Goal: Task Accomplishment & Management: Manage account settings

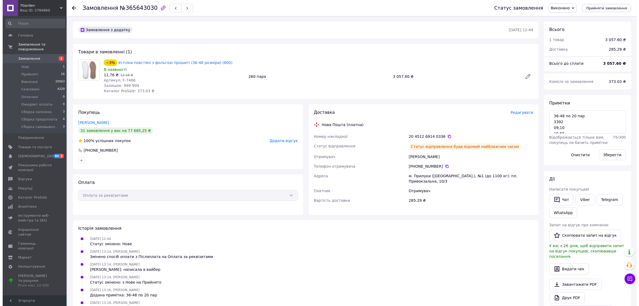
scroll to position [14, 0]
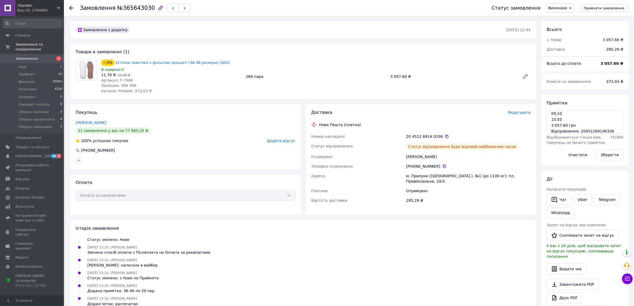
click at [51, 56] on link "Замовлення 1" at bounding box center [32, 58] width 65 height 9
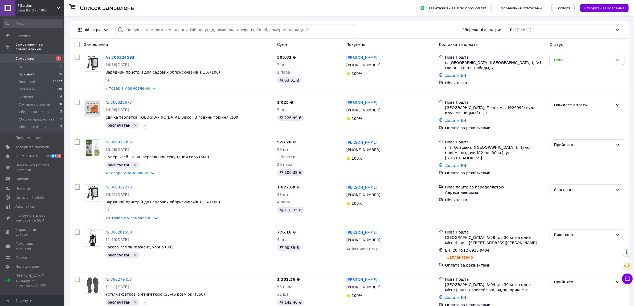
click at [29, 72] on span "Прийняті" at bounding box center [27, 74] width 17 height 5
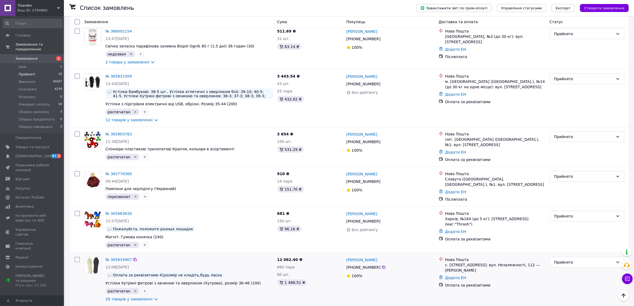
scroll to position [323, 0]
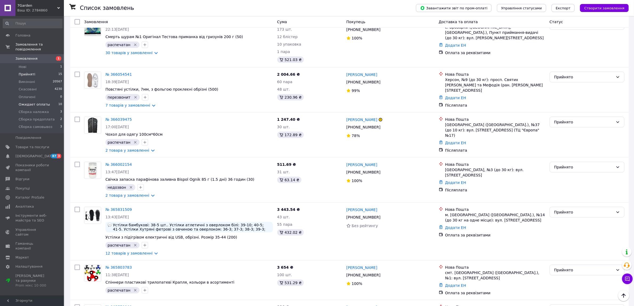
click at [42, 102] on span "Ожидает оплаты" at bounding box center [34, 104] width 31 height 5
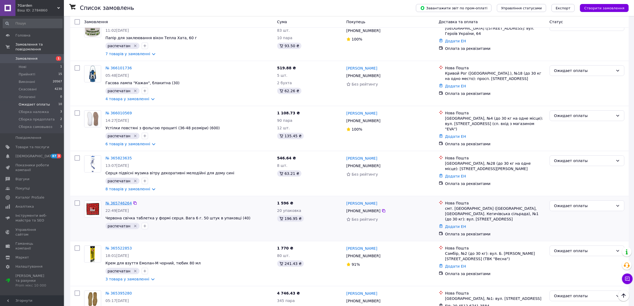
scroll to position [165, 0]
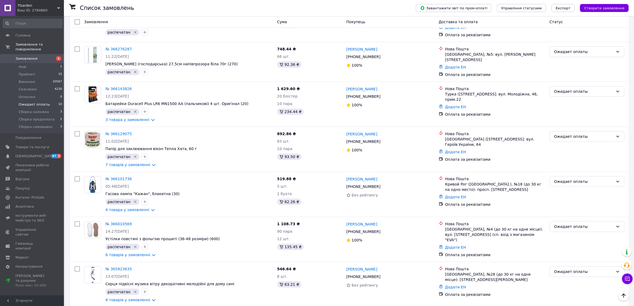
click at [39, 56] on span "Замовлення" at bounding box center [32, 58] width 34 height 5
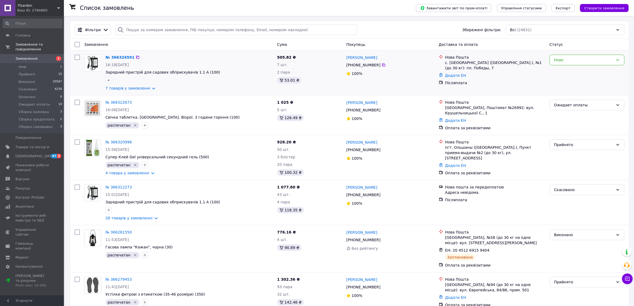
click at [47, 56] on span "Замовлення" at bounding box center [32, 58] width 34 height 5
click at [216, 35] on div "Фільтри Збережені фільтри: Всі (24831)" at bounding box center [349, 29] width 559 height 17
click at [217, 32] on input "search" at bounding box center [236, 30] width 242 height 11
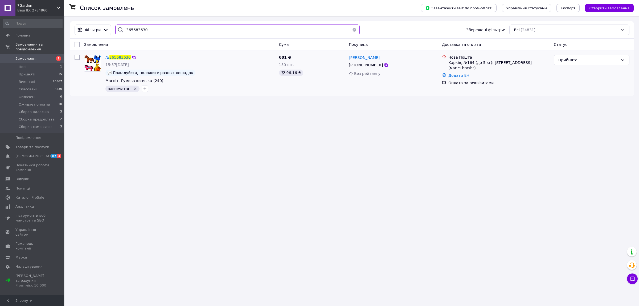
type input "365683630"
click at [123, 59] on span "365683630" at bounding box center [119, 57] width 21 height 4
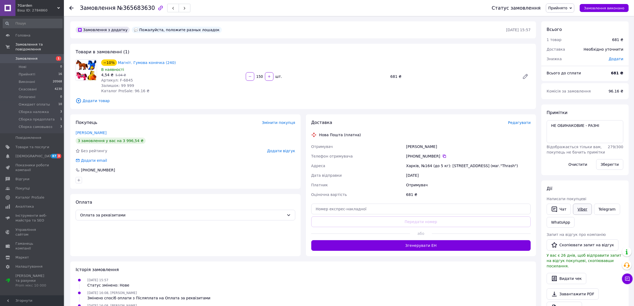
click at [579, 208] on link "Viber" at bounding box center [582, 209] width 19 height 11
click at [567, 78] on div "Всього до сплати" at bounding box center [576, 73] width 64 height 12
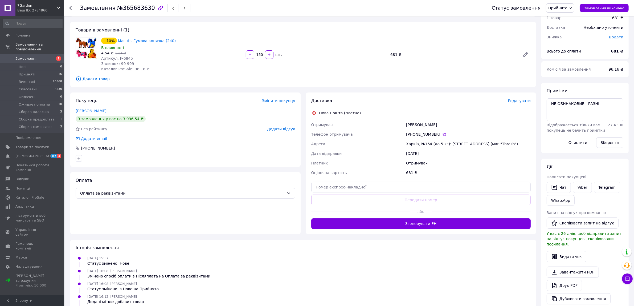
scroll to position [33, 0]
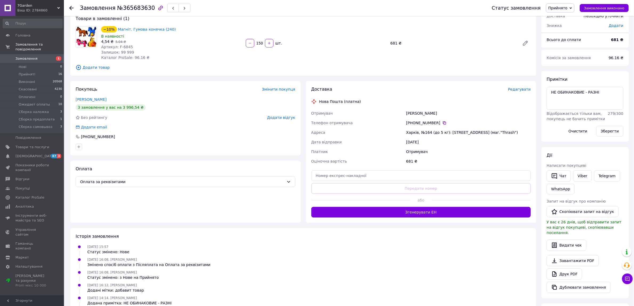
click at [564, 9] on span "Прийнято" at bounding box center [557, 8] width 19 height 4
click at [570, 41] on li "Ожидает оплаты" at bounding box center [566, 43] width 41 height 8
click at [38, 109] on span "Сборка наложка" at bounding box center [34, 111] width 30 height 5
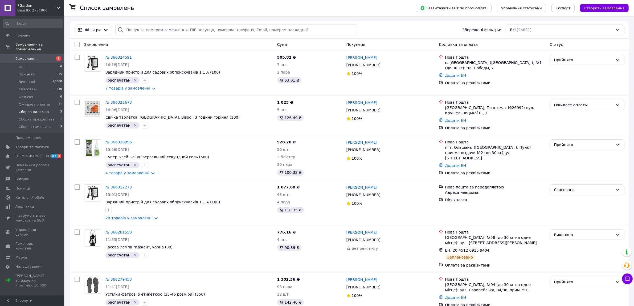
click at [39, 109] on span "Сборка наложка" at bounding box center [34, 111] width 30 height 5
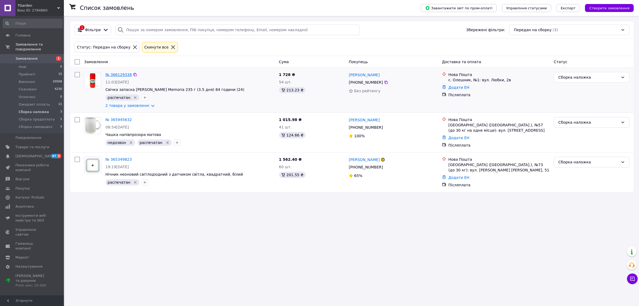
click at [119, 75] on link "№ 366129338" at bounding box center [118, 74] width 26 height 4
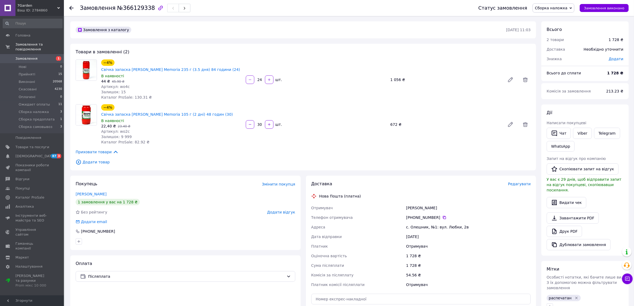
scroll to position [108, 0]
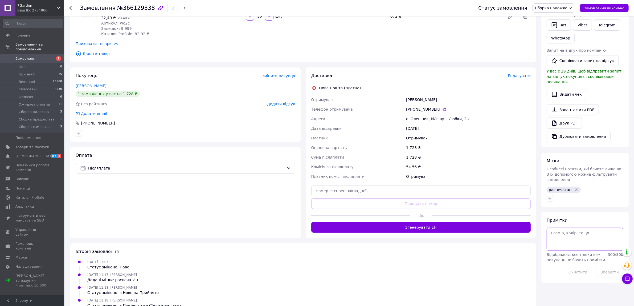
click at [573, 229] on textarea at bounding box center [585, 238] width 77 height 23
paste textarea "Відправлення: 20451269173035 Плановий час доставки: 14.10.2025 18:00 Вартість д…"
type textarea "Відправлення: 20451269173035 Плановий час доставки: 14.10.2025 18:00 Вартість д…"
click at [612, 267] on button "Зберегти" at bounding box center [609, 272] width 27 height 11
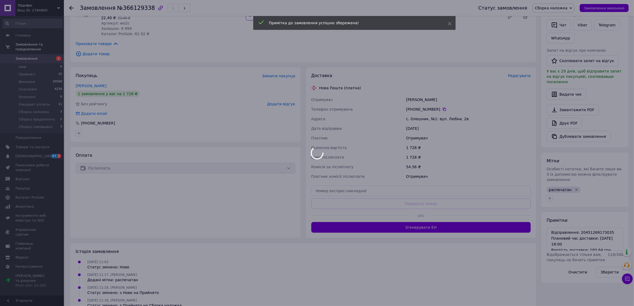
scroll to position [0, 0]
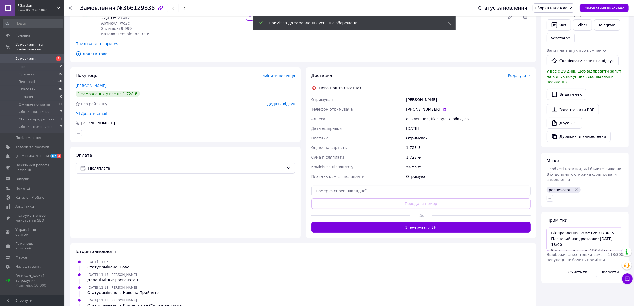
click at [588, 227] on textarea "Відправлення: 20451269173035 Плановий час доставки: 14.10.2025 18:00 Вартість д…" at bounding box center [585, 238] width 77 height 23
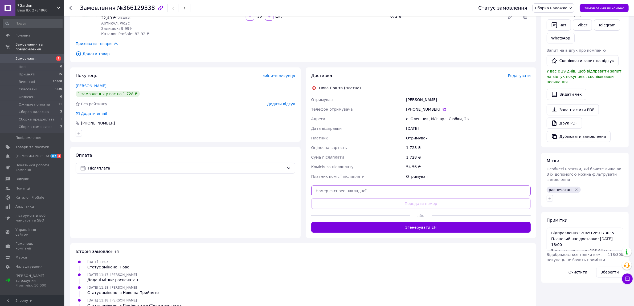
click at [365, 185] on input "text" at bounding box center [421, 190] width 220 height 11
paste input "20451269173035"
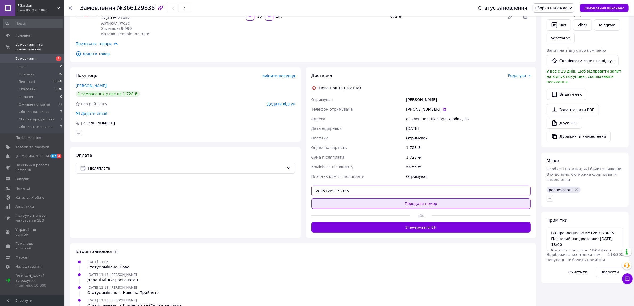
type input "20451269173035"
click at [357, 198] on button "Передати номер" at bounding box center [421, 203] width 220 height 11
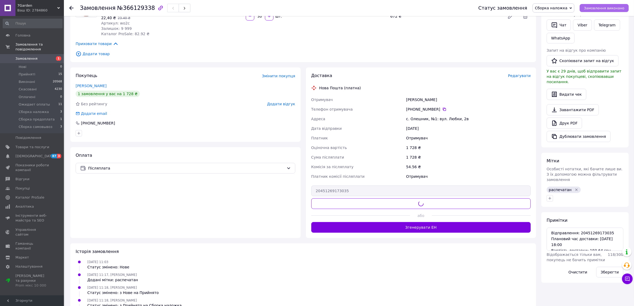
click at [607, 6] on span "Замовлення виконано" at bounding box center [604, 8] width 40 height 4
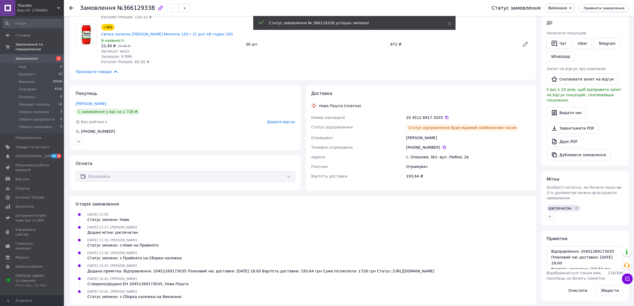
scroll to position [71, 0]
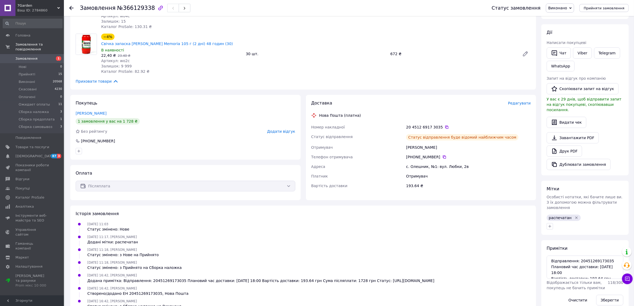
click at [54, 56] on span "1" at bounding box center [56, 58] width 15 height 5
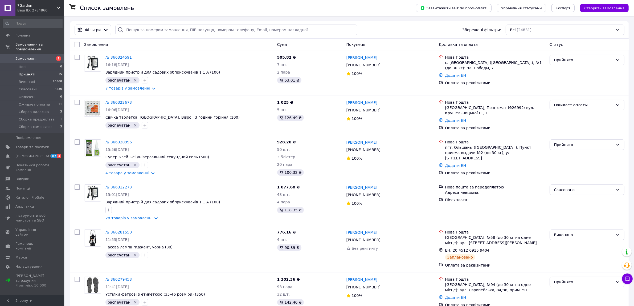
click at [33, 72] on span "Прийняті" at bounding box center [27, 74] width 17 height 5
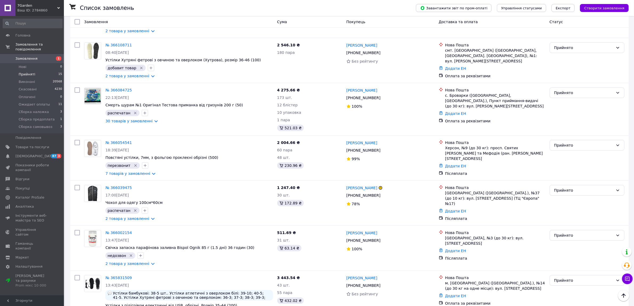
scroll to position [455, 0]
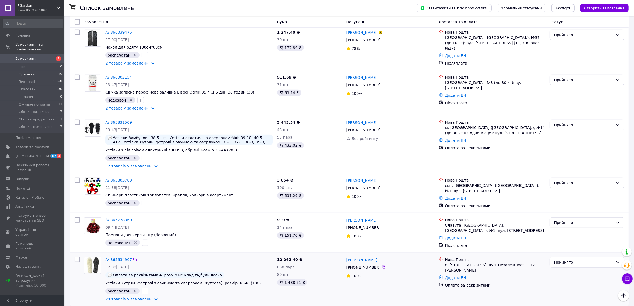
click at [116, 257] on link "№ 365634907" at bounding box center [118, 259] width 26 height 4
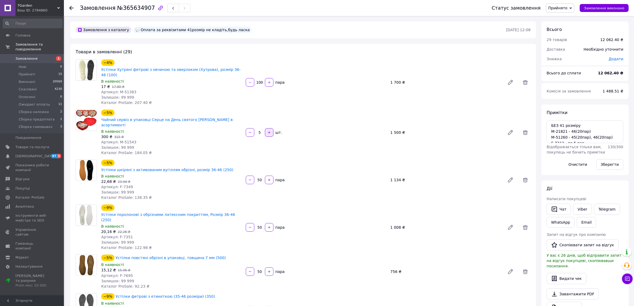
drag, startPoint x: 256, startPoint y: 120, endPoint x: 267, endPoint y: 120, distance: 10.7
click at [267, 128] on div "5   шт." at bounding box center [315, 132] width 141 height 9
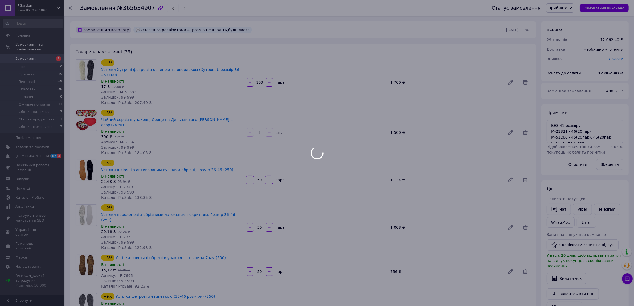
type input "3"
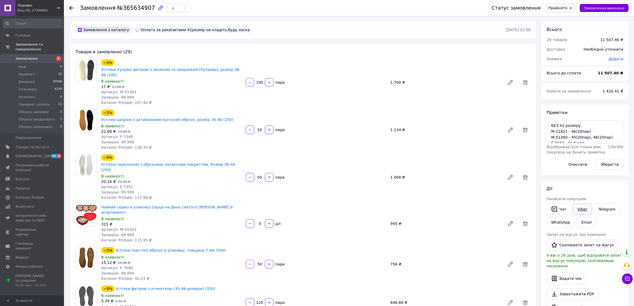
click at [583, 211] on link "Viber" at bounding box center [582, 209] width 19 height 11
click at [577, 210] on link "Viber" at bounding box center [582, 209] width 19 height 11
drag, startPoint x: 604, startPoint y: 72, endPoint x: 621, endPoint y: 71, distance: 16.8
click at [621, 71] on b "11 507.40 ₴" at bounding box center [610, 73] width 25 height 4
copy b "11 507.40"
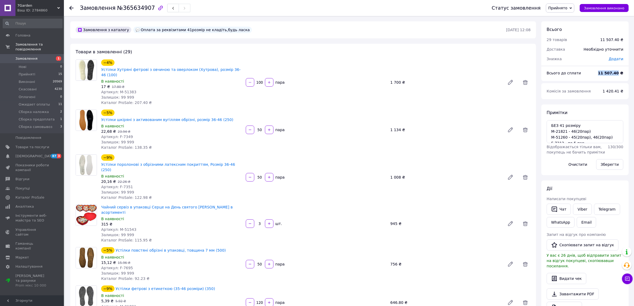
click at [565, 3] on div "Статус замовлення Прийнято Виконано Скасовано Оплачено Ожидает оплаты Сборка на…" at bounding box center [555, 8] width 148 height 16
click at [565, 7] on span "Прийнято" at bounding box center [557, 8] width 19 height 4
click at [573, 42] on li "Ожидает оплаты" at bounding box center [566, 43] width 41 height 8
click at [583, 97] on div "Комісія за замовлення 1 420.41 ₴" at bounding box center [585, 91] width 87 height 16
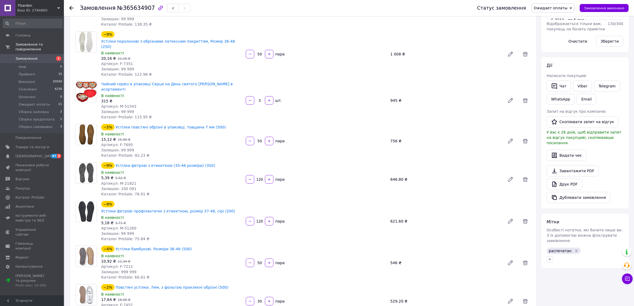
scroll to position [133, 0]
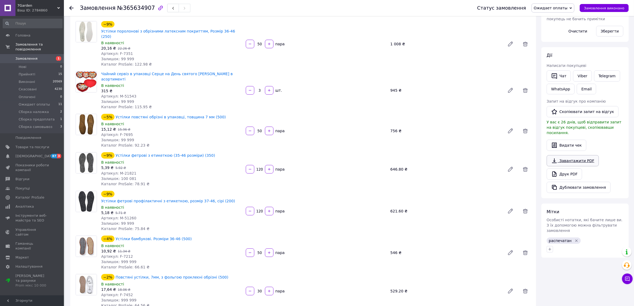
click at [574, 157] on link "Завантажити PDF" at bounding box center [573, 160] width 52 height 11
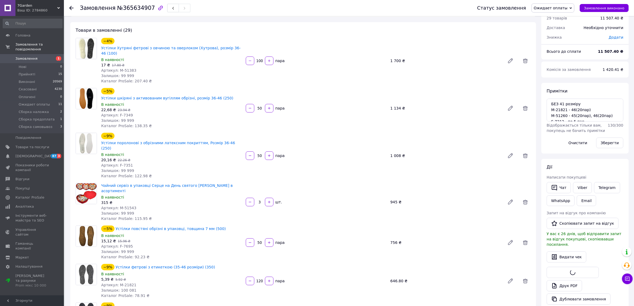
scroll to position [33, 0]
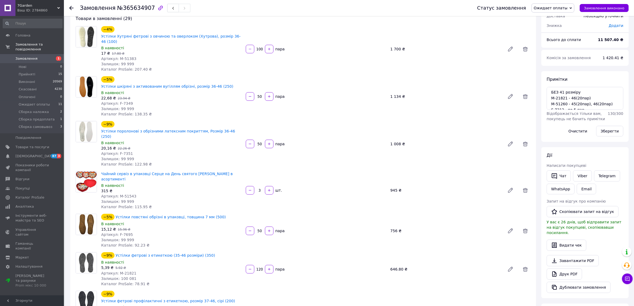
drag, startPoint x: 552, startPoint y: 68, endPoint x: 483, endPoint y: 74, distance: 69.2
click at [552, 68] on div "Всього 29 товарів 11 507.40 ₴ Доставка Необхідно уточнити Знижка Додати Всього …" at bounding box center [585, 172] width 87 height 369
click at [56, 56] on span "1" at bounding box center [58, 58] width 5 height 5
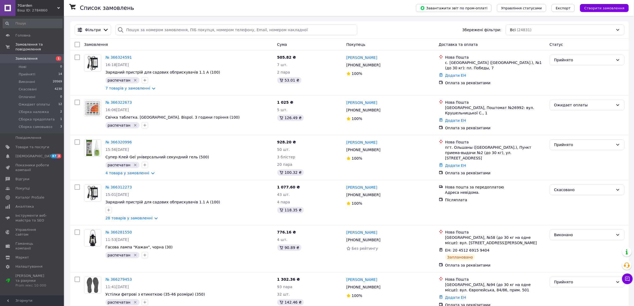
click at [34, 56] on span "Замовлення" at bounding box center [26, 58] width 22 height 5
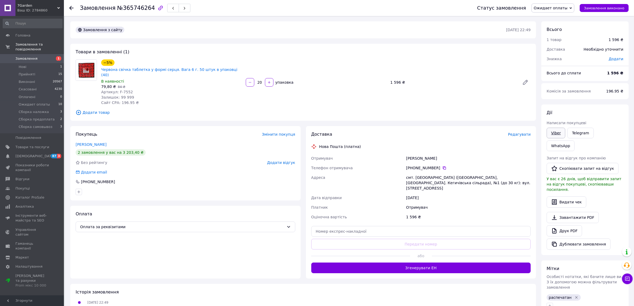
click at [553, 133] on link "Viber" at bounding box center [556, 133] width 19 height 11
click at [563, 91] on span "Комісія за замовлення" at bounding box center [569, 91] width 44 height 4
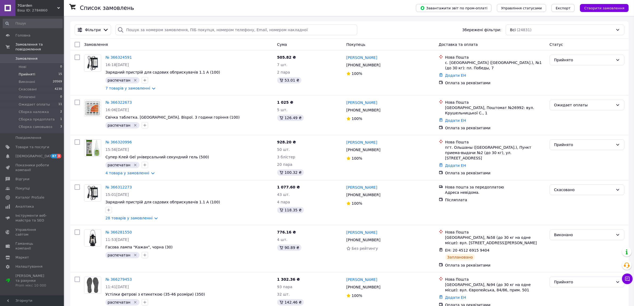
click at [37, 71] on li "Прийняті 15" at bounding box center [32, 74] width 65 height 7
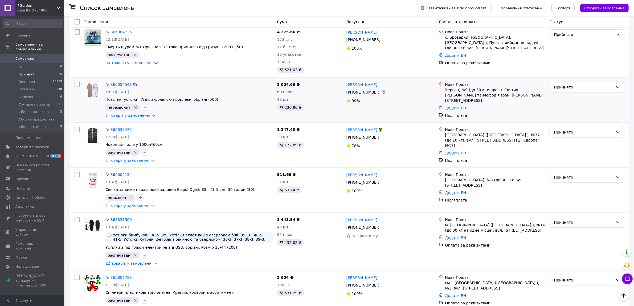
scroll to position [455, 0]
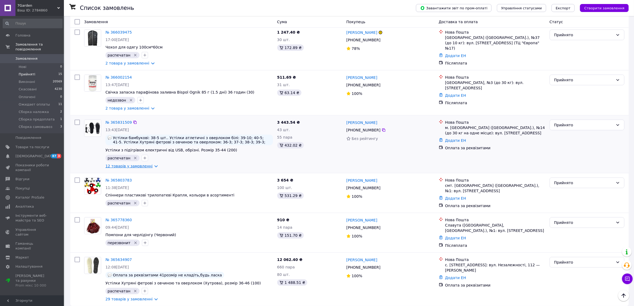
click at [132, 164] on link "12 товарів у замовленні" at bounding box center [128, 166] width 47 height 4
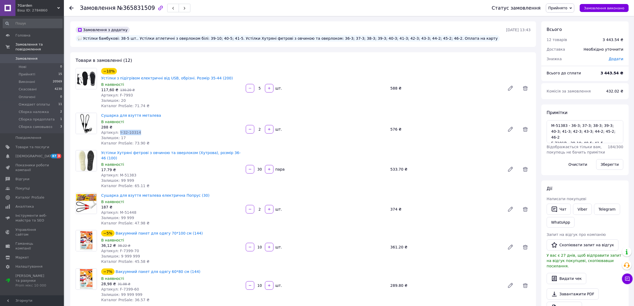
drag, startPoint x: 117, startPoint y: 117, endPoint x: 139, endPoint y: 117, distance: 21.3
click at [139, 130] on div "Артикул: Y-32-10314" at bounding box center [171, 132] width 140 height 5
click at [128, 130] on span "Артикул: Y-32-10314" at bounding box center [121, 132] width 40 height 4
click at [131, 130] on span "Артикул: Y-32-10314" at bounding box center [121, 132] width 40 height 4
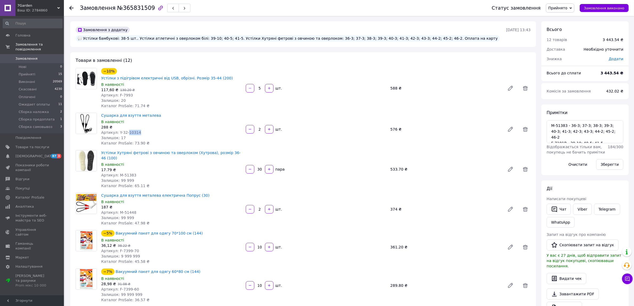
click at [147, 130] on div "Артикул: Y-32-10314" at bounding box center [171, 132] width 140 height 5
click at [528, 126] on icon at bounding box center [525, 129] width 6 height 6
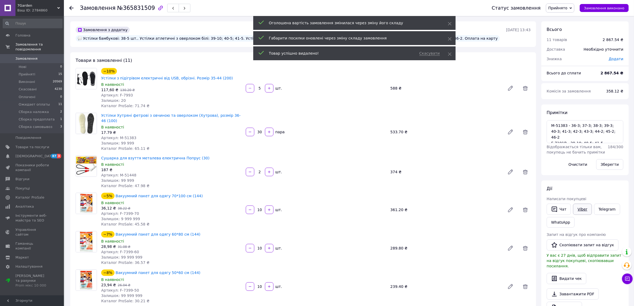
click at [582, 211] on link "Viber" at bounding box center [582, 209] width 19 height 11
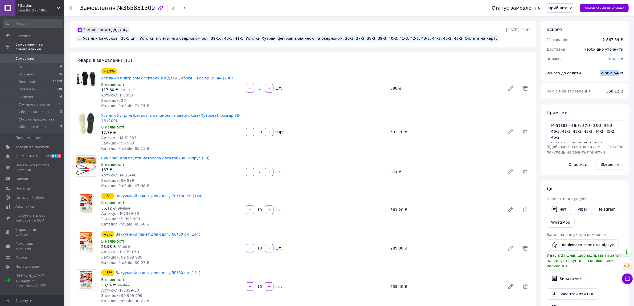
drag, startPoint x: 605, startPoint y: 72, endPoint x: 620, endPoint y: 72, distance: 15.2
click at [620, 72] on div "2 867.54 ₴" at bounding box center [611, 73] width 29 height 12
copy b "2 867.54"
click at [568, 8] on span "Прийнято" at bounding box center [557, 8] width 19 height 4
click at [572, 44] on li "Ожидает оплаты" at bounding box center [566, 43] width 41 height 8
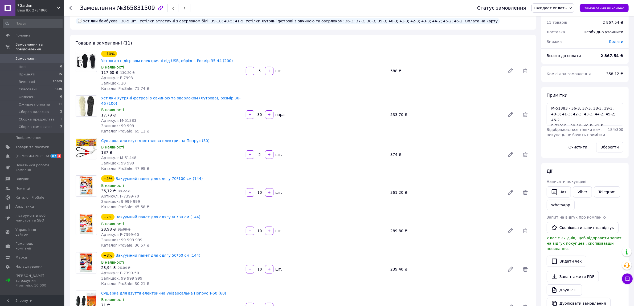
scroll to position [33, 0]
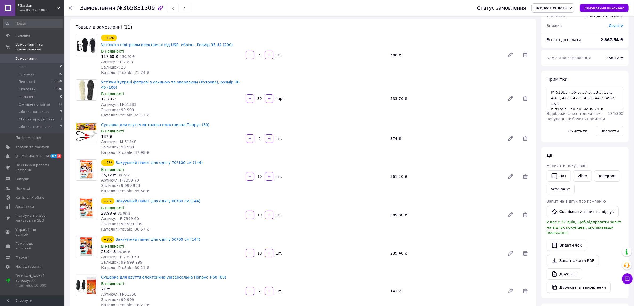
click at [585, 72] on div "Примітки M-51383 - 36-3; 37-3; 38-3; 39-3; 40-3; 41-3; 42-3; 43-3; 44-2; 45-2; …" at bounding box center [585, 106] width 87 height 71
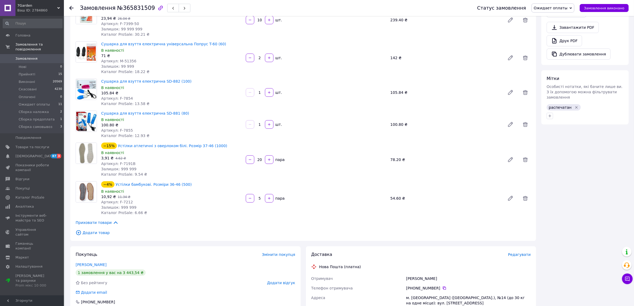
scroll to position [300, 0]
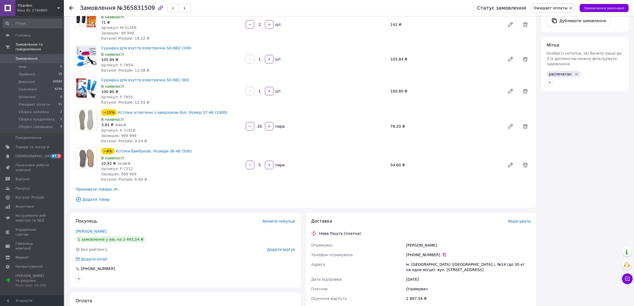
click at [602, 127] on div "Всього 11 товарів 2 867.54 ₴ Доставка Необхідно уточнити Знижка Додати Всього д…" at bounding box center [585, 111] width 93 height 778
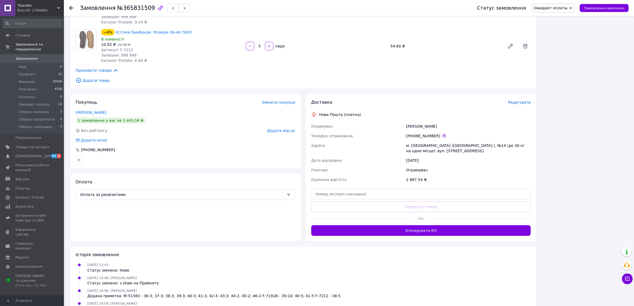
scroll to position [478, 0]
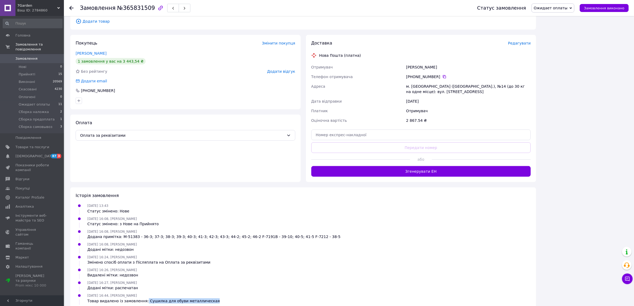
drag, startPoint x: 141, startPoint y: 279, endPoint x: 223, endPoint y: 278, distance: 81.8
click at [223, 292] on div "12.10.2025 16:44, Севен Гарден Товар видалено із замовлення: Сушилка для обуви …" at bounding box center [303, 297] width 459 height 11
copy div "Сушилка для обуви металлическая"
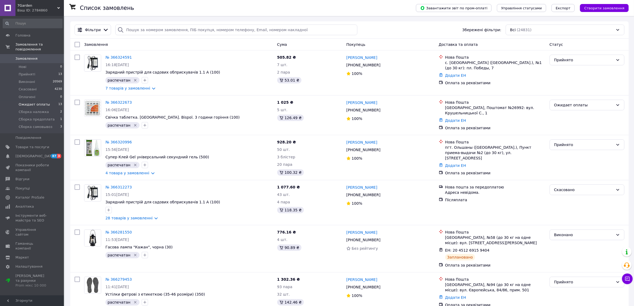
click at [28, 102] on span "Ожидает оплаты" at bounding box center [34, 104] width 31 height 5
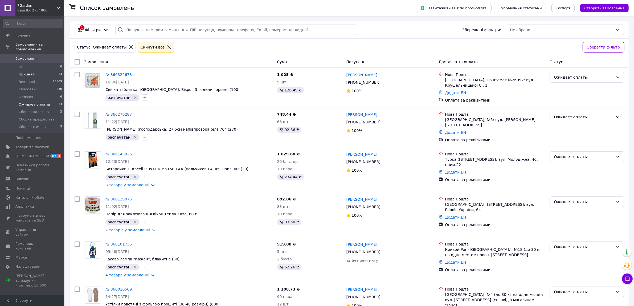
click at [30, 72] on span "Прийняті" at bounding box center [27, 74] width 17 height 5
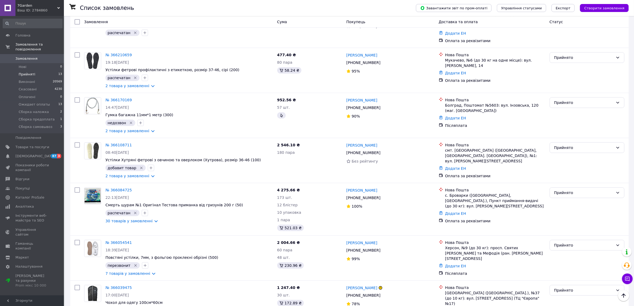
scroll to position [344, 0]
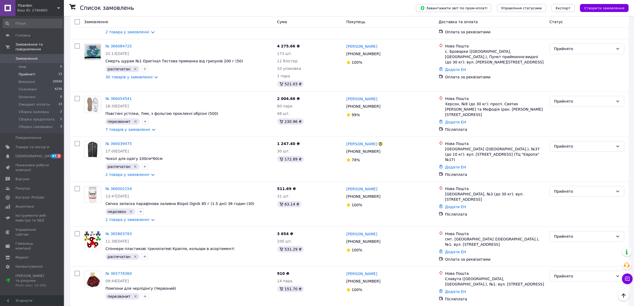
click at [43, 56] on span "Замовлення" at bounding box center [32, 58] width 34 height 5
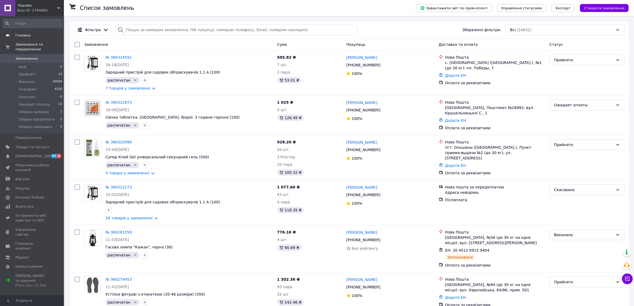
click at [40, 56] on span "Замовлення" at bounding box center [32, 58] width 34 height 5
click at [32, 56] on span "Замовлення" at bounding box center [26, 58] width 22 height 5
click at [52, 56] on span "0" at bounding box center [56, 58] width 15 height 5
